Goal: Find specific page/section: Find specific page/section

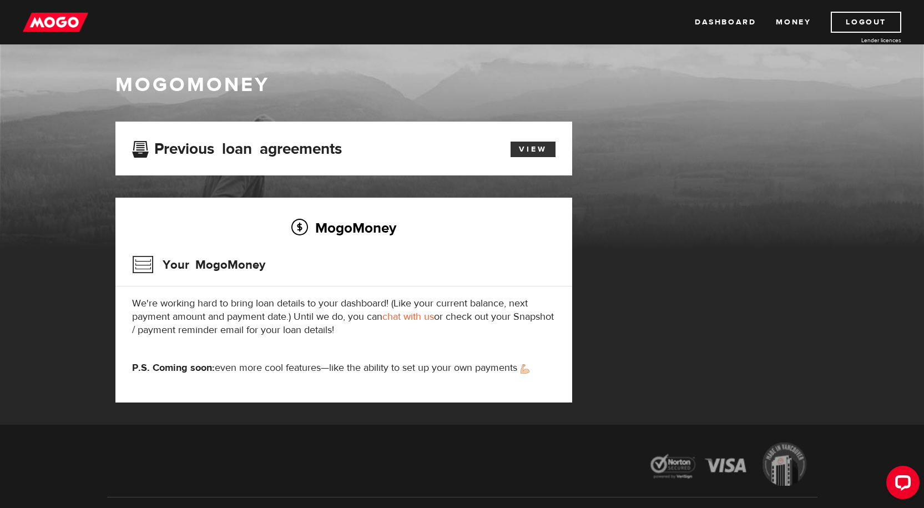
click at [533, 148] on link "View" at bounding box center [532, 149] width 45 height 16
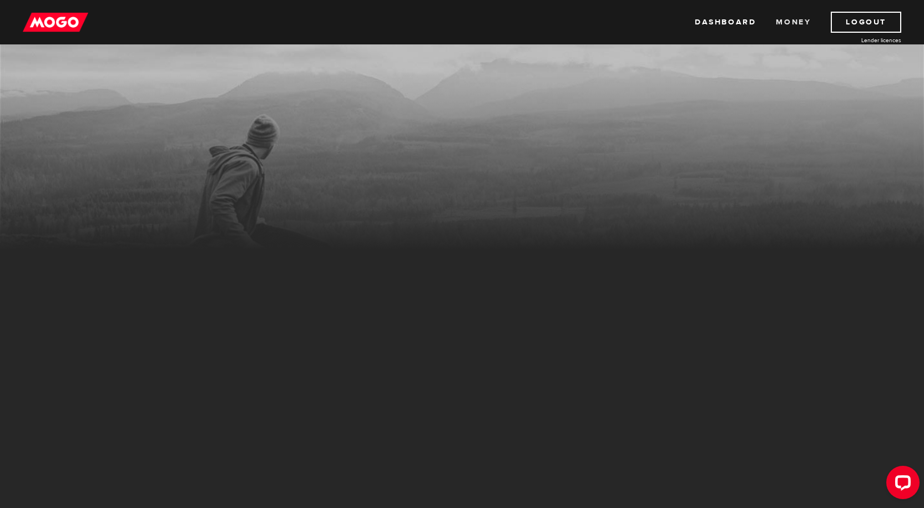
click at [786, 26] on link "Money" at bounding box center [793, 22] width 35 height 21
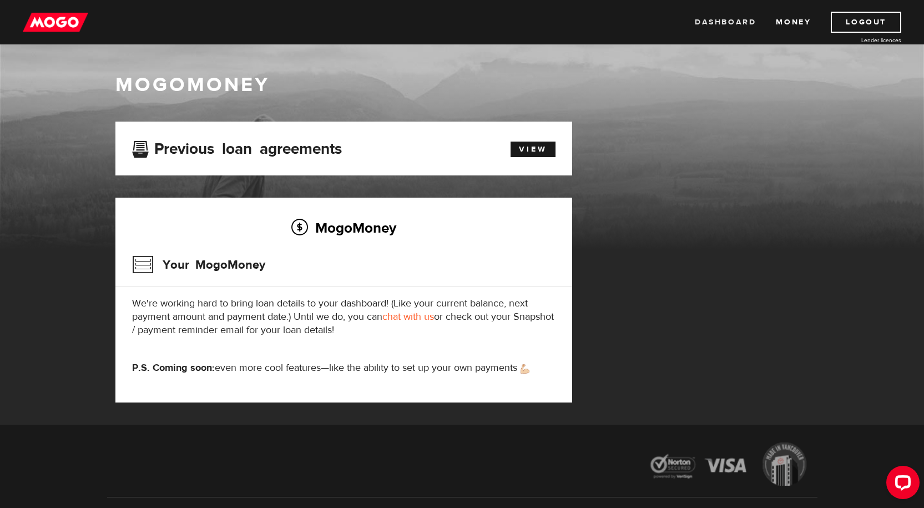
click at [719, 27] on link "Dashboard" at bounding box center [725, 22] width 61 height 21
click at [370, 257] on div "Your MogoMoney" at bounding box center [343, 268] width 423 height 36
click at [350, 234] on h2 "MogoMoney" at bounding box center [343, 227] width 423 height 23
drag, startPoint x: 284, startPoint y: 293, endPoint x: 389, endPoint y: 289, distance: 104.9
click at [381, 289] on div "MogoMoney Your MogoMoney We're working hard to bring loan details to your dashb…" at bounding box center [343, 300] width 457 height 205
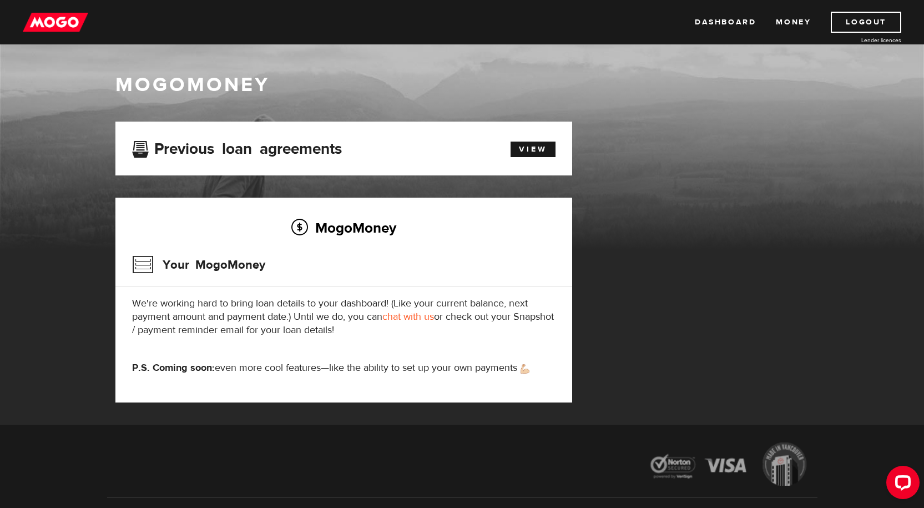
click at [389, 289] on div "MogoMoney Your MogoMoney We're working hard to bring loan details to your dashb…" at bounding box center [343, 300] width 457 height 205
click at [547, 145] on link "View" at bounding box center [532, 149] width 45 height 16
